Goal: Information Seeking & Learning: Learn about a topic

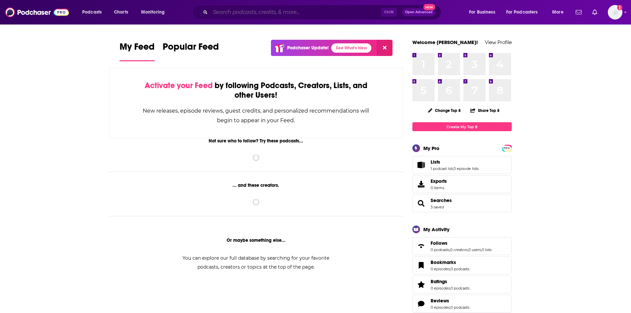
click at [252, 14] on input "Search podcasts, credits, & more..." at bounding box center [295, 12] width 171 height 11
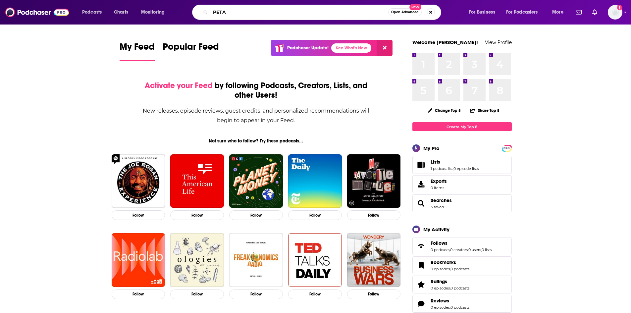
type input "PETA"
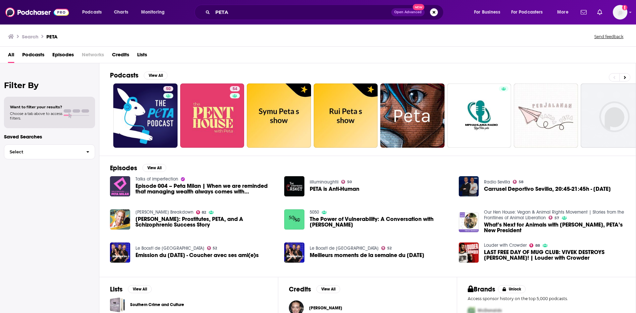
click at [58, 54] on span "Episodes" at bounding box center [63, 56] width 22 height 14
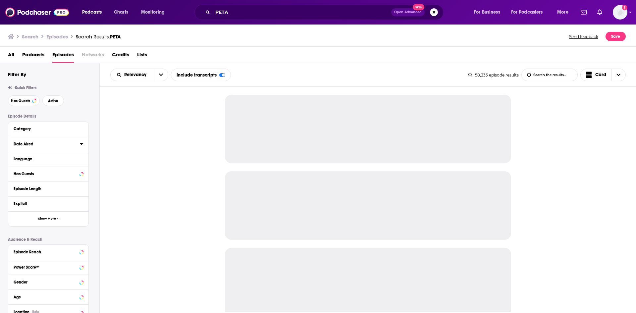
click at [80, 145] on icon at bounding box center [81, 143] width 3 height 5
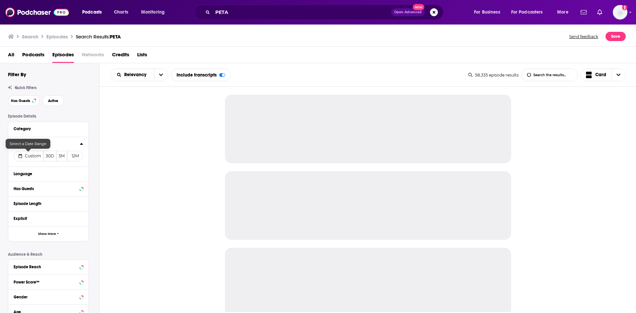
click at [29, 157] on span "Custom" at bounding box center [33, 155] width 16 height 5
select select "9"
select select "2025"
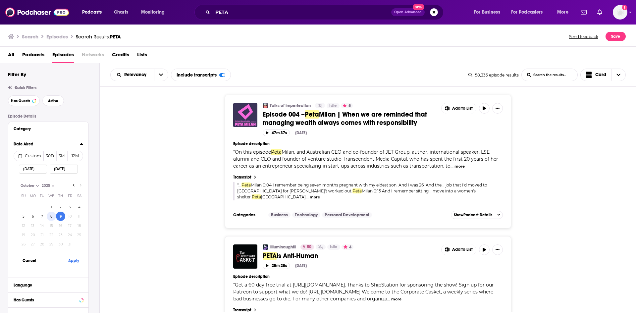
click at [51, 218] on button "8" at bounding box center [51, 216] width 9 height 9
type input "10/08/2025"
click at [70, 260] on button "Apply" at bounding box center [74, 260] width 20 height 12
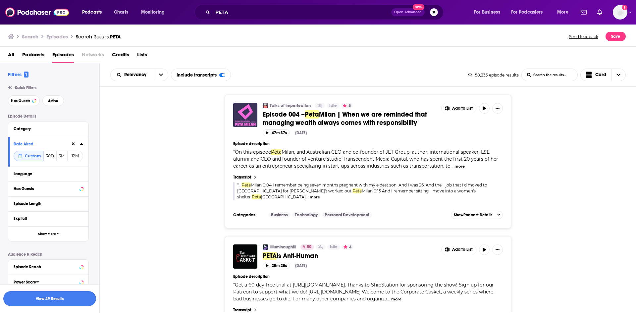
click at [85, 296] on button "View 49 Results" at bounding box center [49, 298] width 93 height 15
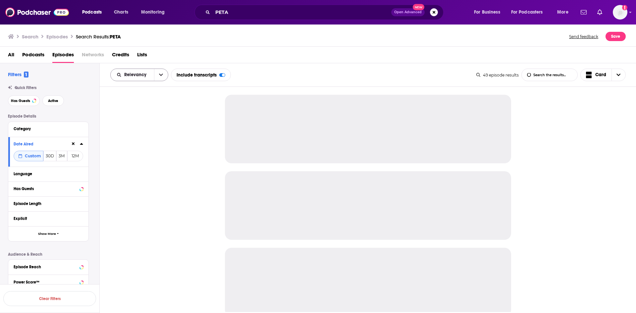
click at [163, 74] on button "open menu" at bounding box center [161, 75] width 14 height 12
click at [153, 131] on span "Power Score" at bounding box center [143, 131] width 39 height 4
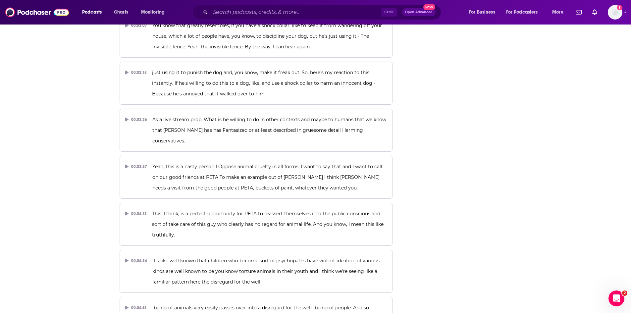
scroll to position [717, 0]
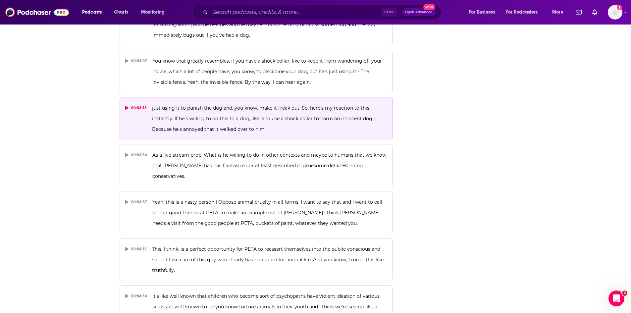
click at [191, 105] on span "just using it to punish the dog and, you know, make it freak out. So, here's my…" at bounding box center [264, 118] width 225 height 27
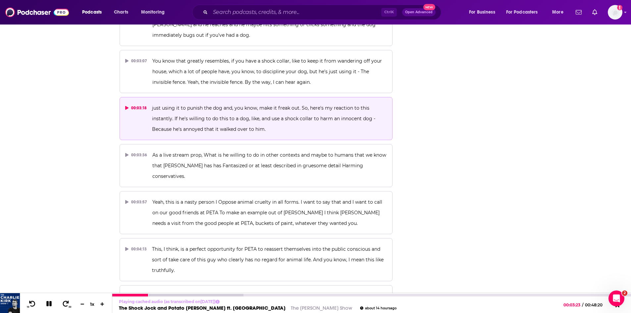
click at [49, 302] on icon at bounding box center [49, 304] width 8 height 6
click at [43, 303] on div "10 30 1 x" at bounding box center [66, 303] width 92 height 20
click at [49, 304] on icon at bounding box center [49, 303] width 6 height 7
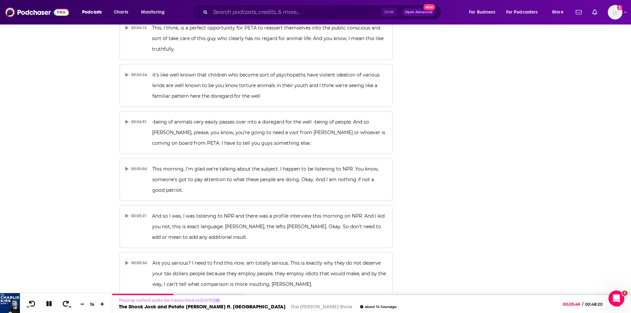
scroll to position [949, 0]
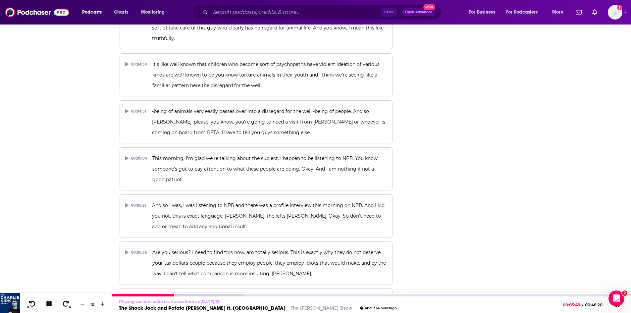
click at [51, 304] on icon at bounding box center [48, 303] width 5 height 5
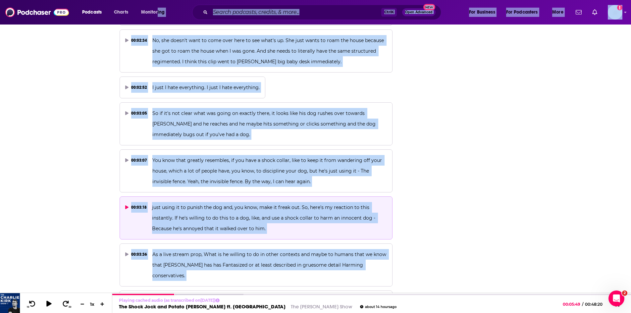
scroll to position [606, 0]
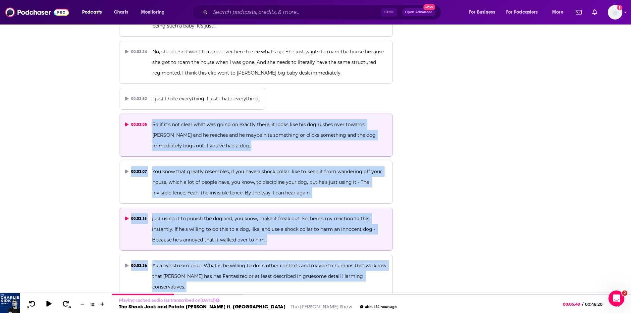
drag, startPoint x: 190, startPoint y: 229, endPoint x: 152, endPoint y: 115, distance: 119.7
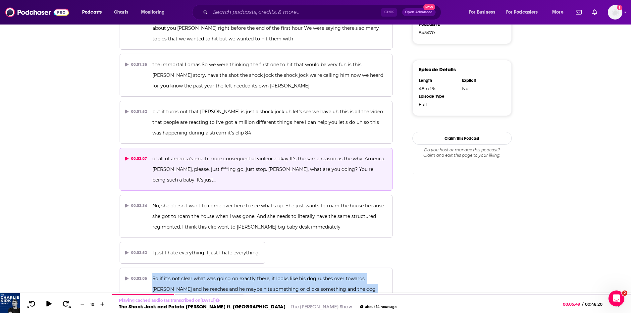
scroll to position [441, 0]
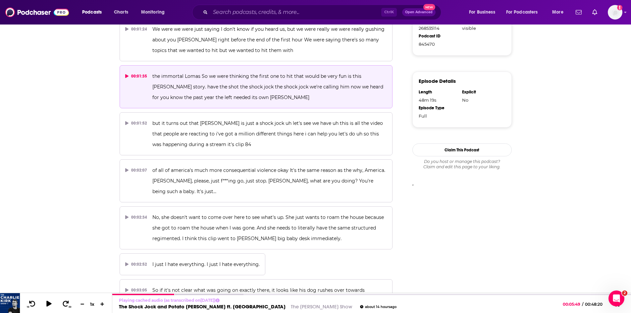
click at [217, 77] on span "the immortal Lomas So we were thinking the first one to hit that would be very …" at bounding box center [268, 86] width 232 height 27
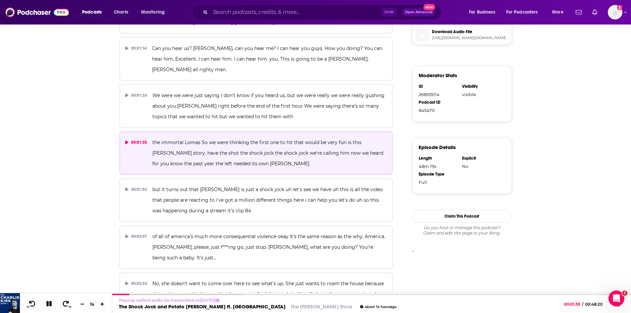
scroll to position [341, 0]
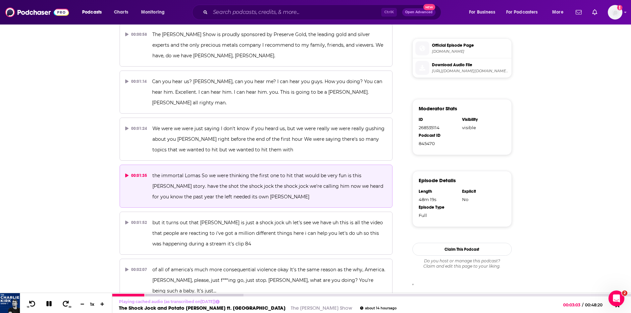
click at [53, 305] on button at bounding box center [49, 304] width 12 height 8
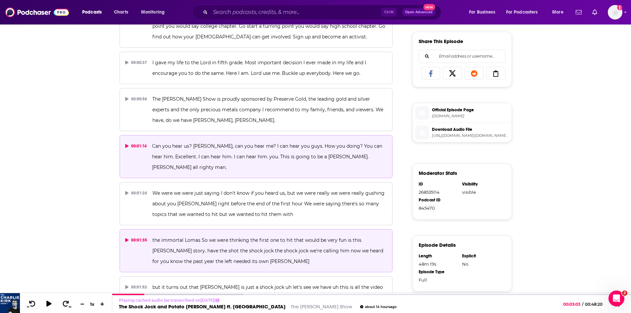
scroll to position [275, 0]
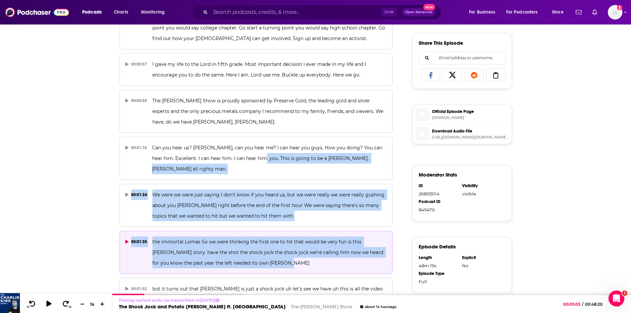
drag, startPoint x: 257, startPoint y: 156, endPoint x: 358, endPoint y: 237, distance: 129.3
drag, startPoint x: 126, startPoint y: 230, endPoint x: 160, endPoint y: 233, distance: 34.2
click at [126, 240] on icon at bounding box center [126, 242] width 3 height 4
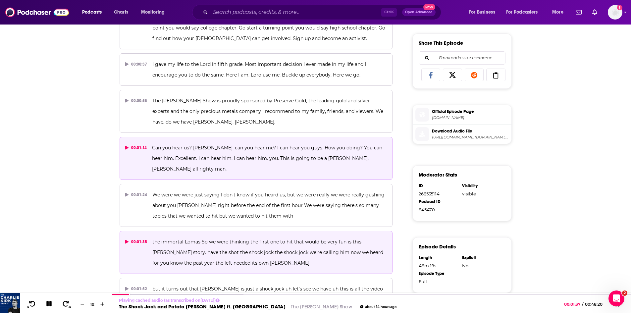
click at [141, 148] on div "00:01:14" at bounding box center [136, 147] width 22 height 11
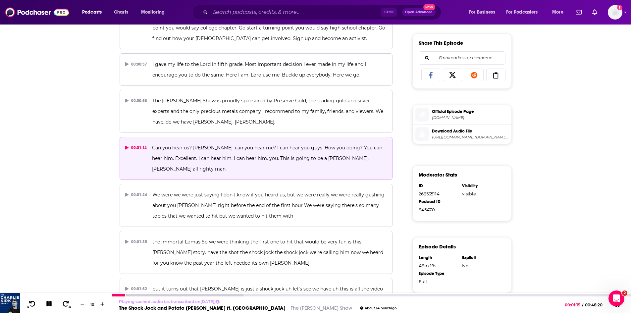
click at [48, 302] on icon at bounding box center [48, 303] width 5 height 5
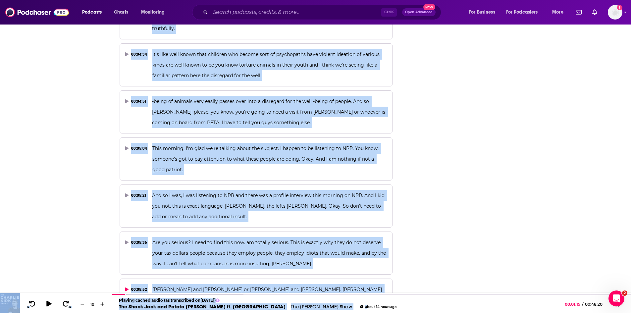
scroll to position [960, 0]
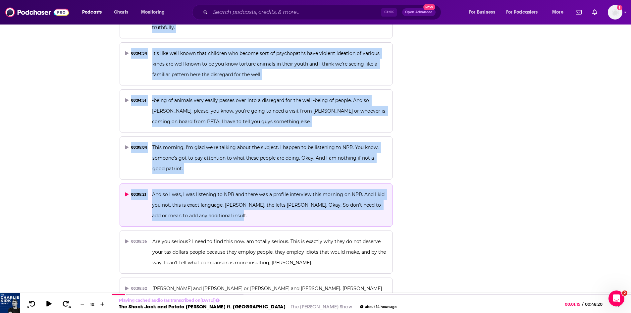
drag, startPoint x: 152, startPoint y: 228, endPoint x: 240, endPoint y: 197, distance: 93.3
copy div "the immortal Lomas So we were thinking the first one to hit that would be very …"
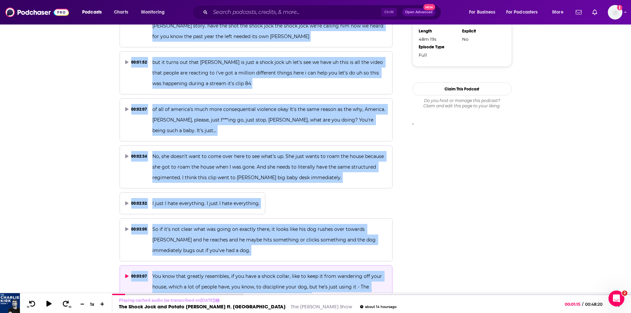
scroll to position [496, 0]
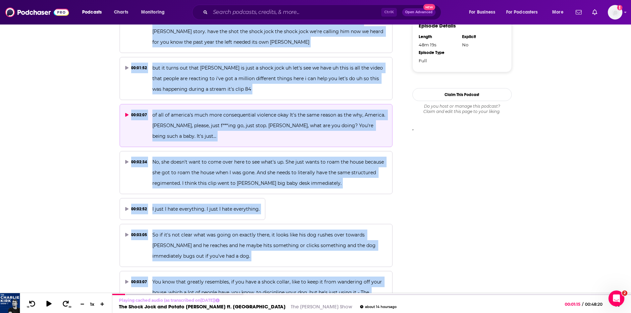
click at [214, 113] on span "of all of america's much more consequential violence okay It's the same reason …" at bounding box center [269, 125] width 234 height 27
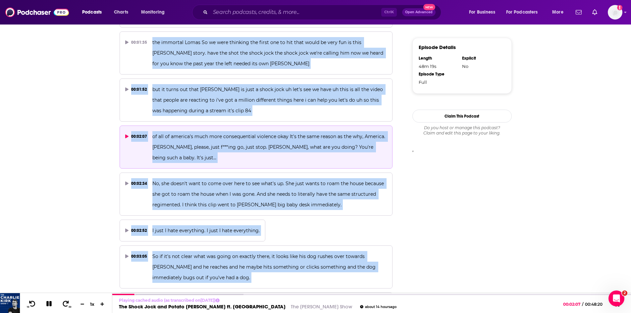
scroll to position [463, 0]
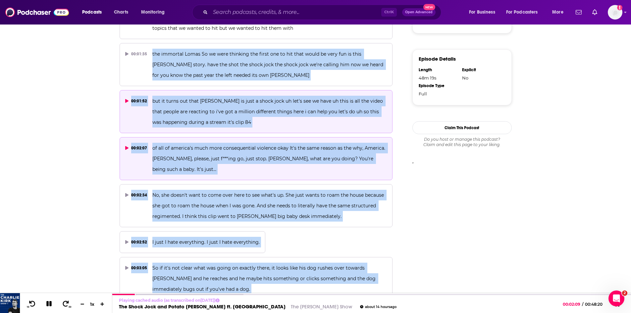
click at [199, 105] on p "but it turns out that [PERSON_NAME] is just a shock jock uh let's see we have u…" at bounding box center [269, 112] width 234 height 32
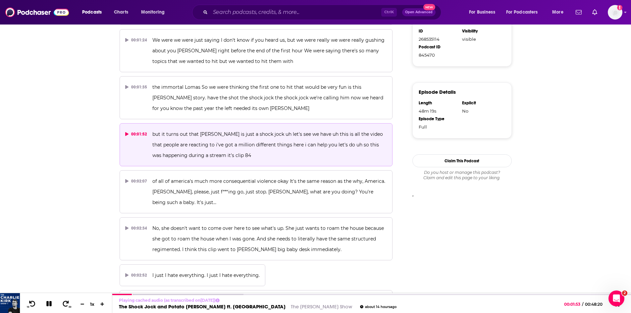
scroll to position [397, 0]
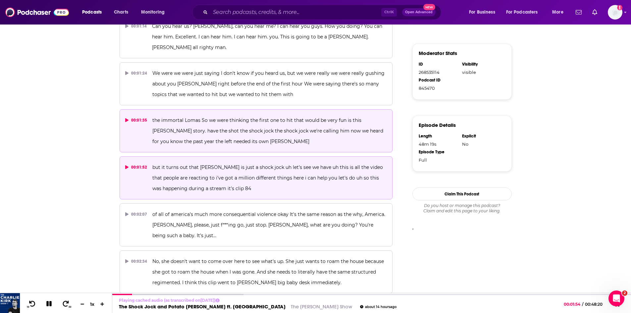
click at [191, 124] on p "the immortal Lomas So we were thinking the first one to hit that would be very …" at bounding box center [269, 131] width 234 height 32
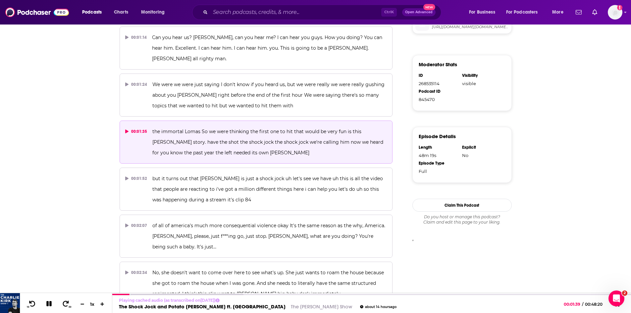
scroll to position [430, 0]
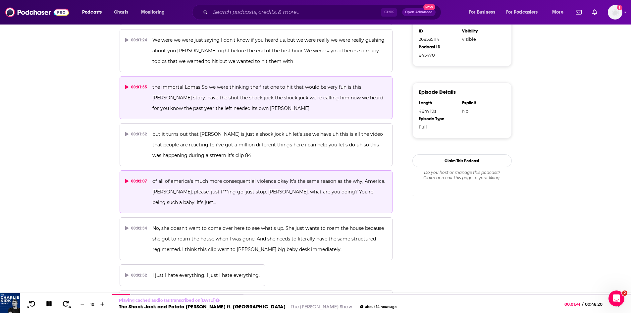
click at [222, 185] on p "of all of america's much more consequential violence okay It's the same reason …" at bounding box center [269, 192] width 234 height 32
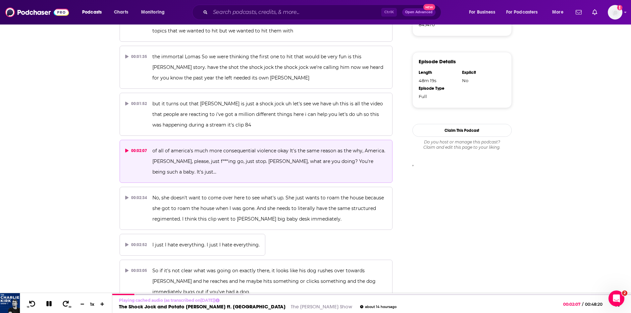
scroll to position [496, 0]
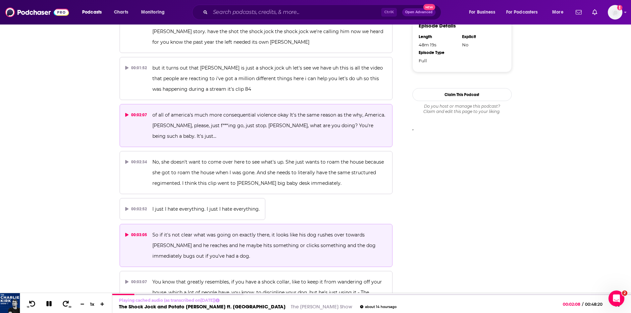
click at [195, 235] on span "So if it's not clear what was going on exactly there, it looks like his dog rus…" at bounding box center [264, 245] width 225 height 27
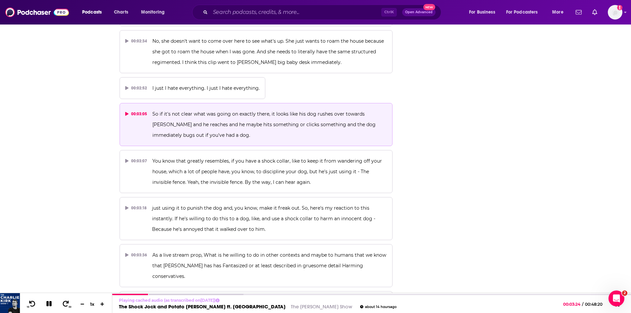
scroll to position [629, 0]
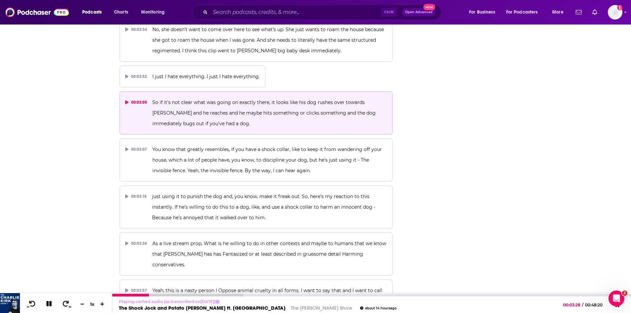
click at [47, 305] on icon at bounding box center [48, 303] width 5 height 5
click at [291, 307] on link "The [PERSON_NAME] Show" at bounding box center [321, 308] width 61 height 6
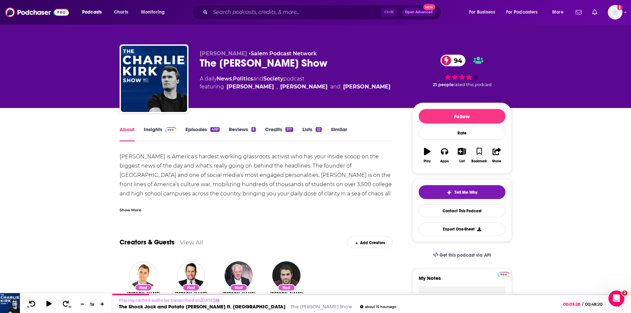
click at [146, 130] on link "Insights" at bounding box center [160, 133] width 33 height 15
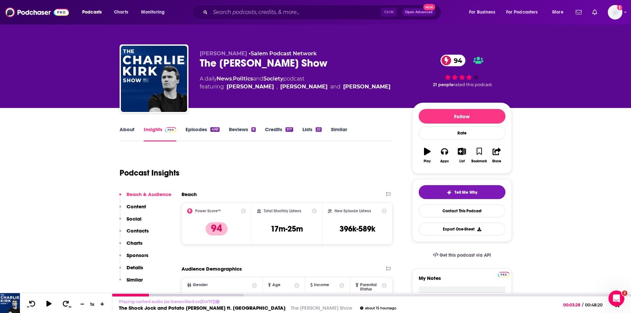
click at [208, 310] on link "The Shock Jock and Potato [PERSON_NAME] ft. [GEOGRAPHIC_DATA]" at bounding box center [202, 308] width 167 height 6
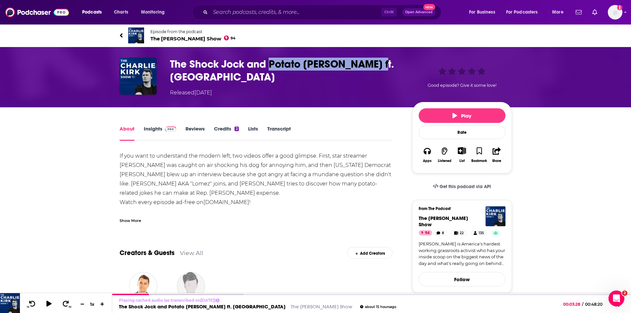
drag, startPoint x: 270, startPoint y: 63, endPoint x: 382, endPoint y: 63, distance: 111.9
click at [382, 63] on h1 "The Shock Jock and Potato [PERSON_NAME] ft. [GEOGRAPHIC_DATA]" at bounding box center [286, 71] width 232 height 26
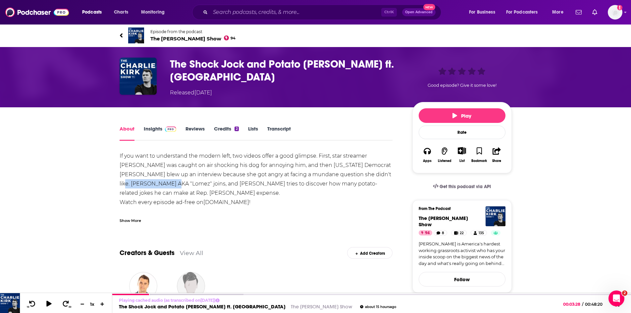
drag, startPoint x: 357, startPoint y: 173, endPoint x: 150, endPoint y: 182, distance: 207.2
click at [150, 182] on div "If you want to understand the modern left, two videos offer a good glimpse. Fir…" at bounding box center [256, 206] width 273 height 111
copy div "[PERSON_NAME]"
